Goal: Task Accomplishment & Management: Manage account settings

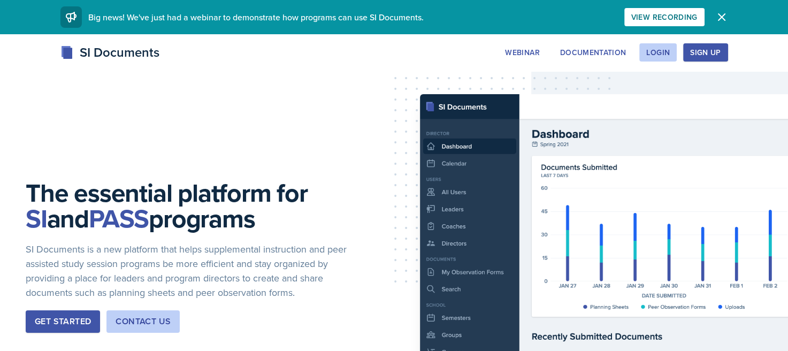
click at [699, 57] on div "Sign Up" at bounding box center [705, 52] width 31 height 9
click at [651, 55] on div "Login" at bounding box center [658, 52] width 24 height 9
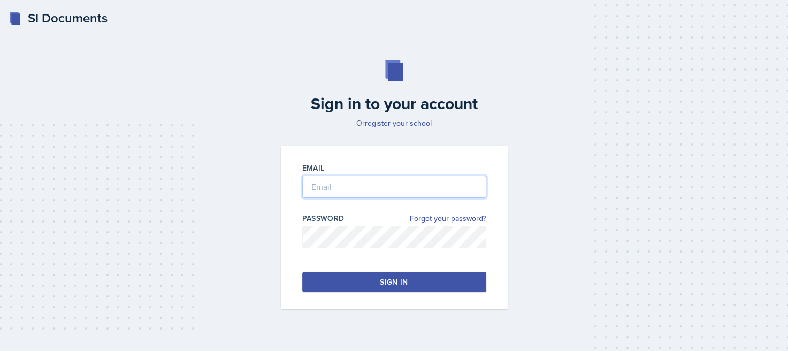
click at [418, 189] on input "email" at bounding box center [394, 187] width 184 height 22
type input "[EMAIL_ADDRESS][DOMAIN_NAME]"
click at [415, 284] on button "Sign in" at bounding box center [394, 282] width 184 height 20
